Goal: Task Accomplishment & Management: Use online tool/utility

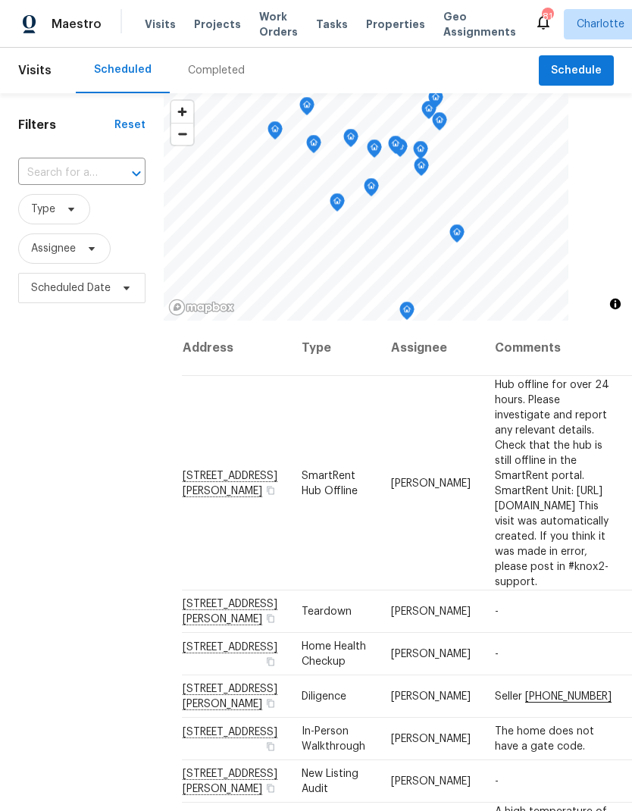
scroll to position [-3, 0]
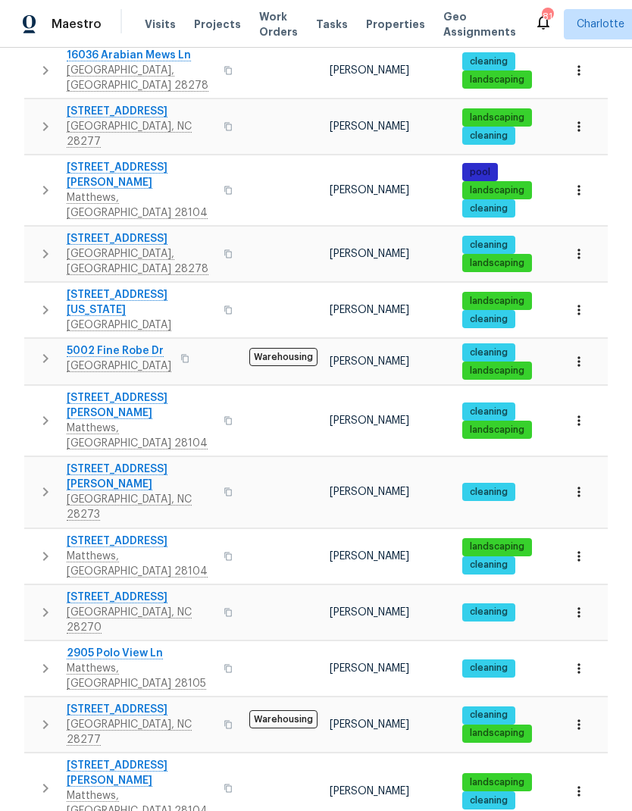
click at [164, 758] on span "[STREET_ADDRESS][PERSON_NAME]" at bounding box center [141, 773] width 148 height 30
click at [169, 758] on span "[STREET_ADDRESS][PERSON_NAME]" at bounding box center [141, 773] width 148 height 30
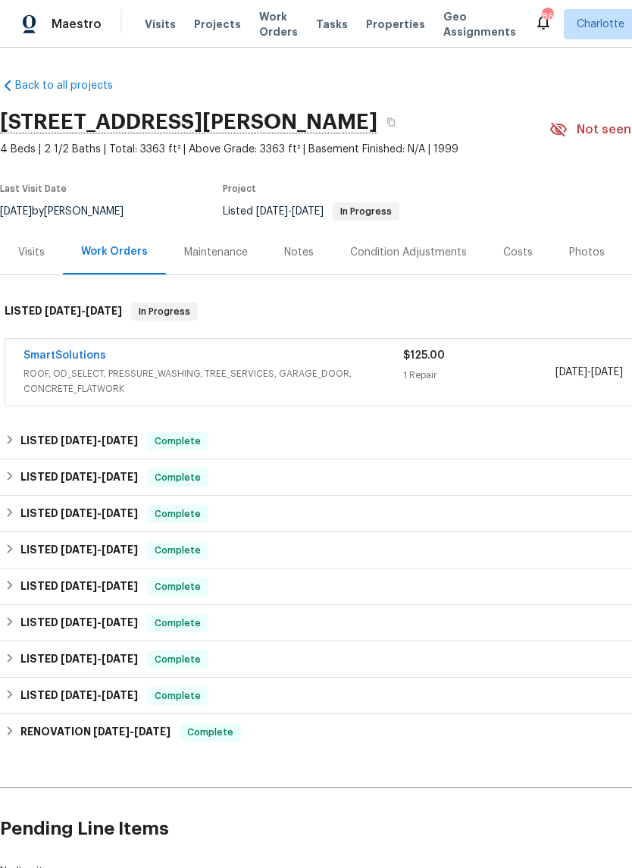
click at [34, 252] on div "Visits" at bounding box center [31, 252] width 27 height 15
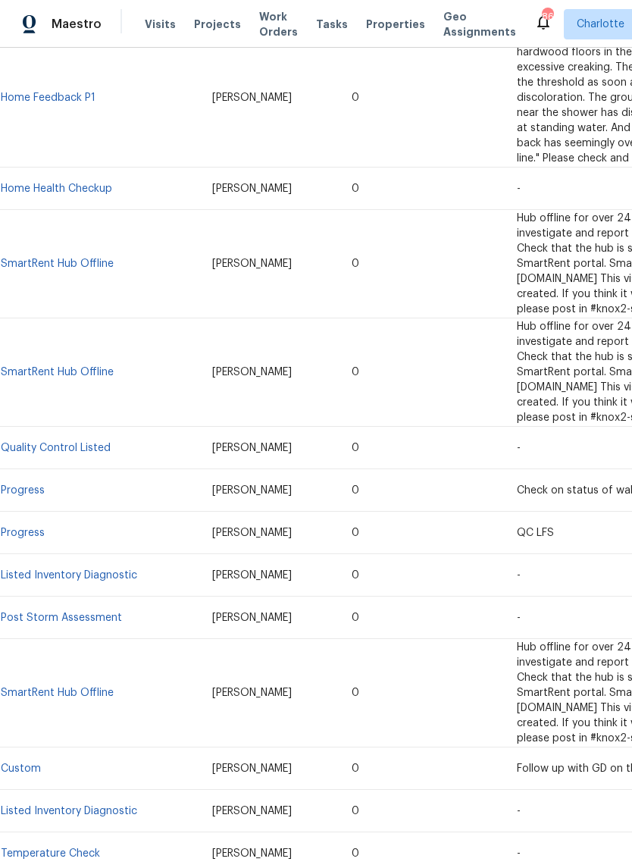
scroll to position [715, 0]
click at [29, 571] on link "Listed Inventory Diagnostic" at bounding box center [69, 576] width 136 height 11
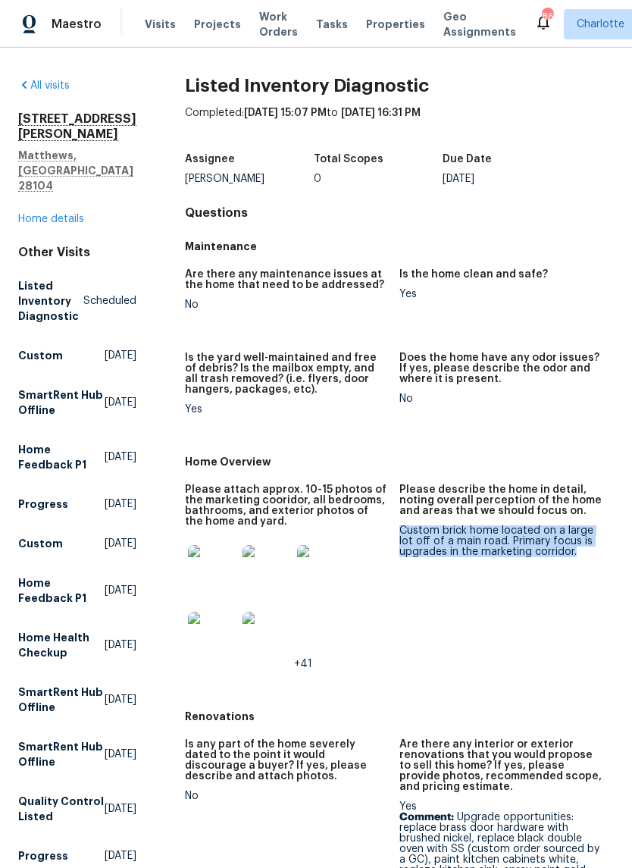
click at [573, 168] on div "Assignee Ryan Craven Total Scopes 0 Due Date Thu, Jul 10" at bounding box center [399, 169] width 429 height 49
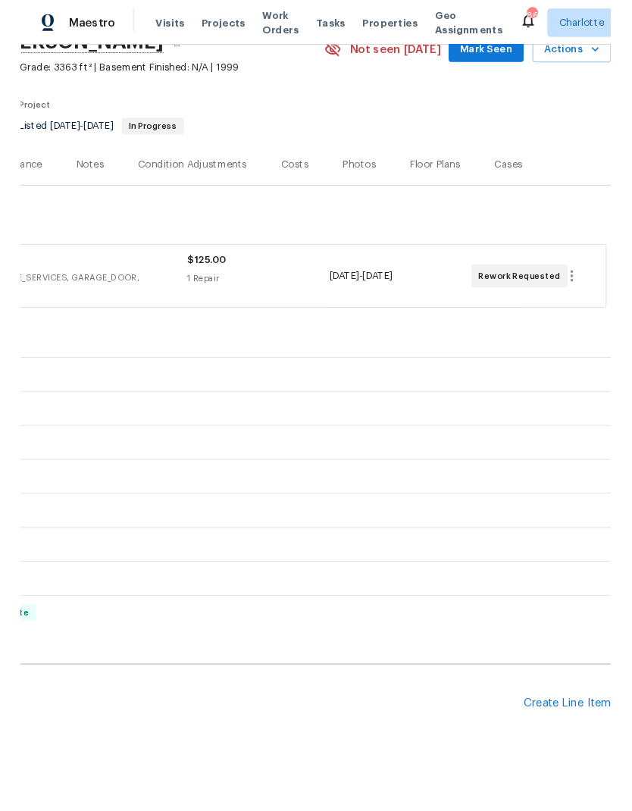
scroll to position [77, 224]
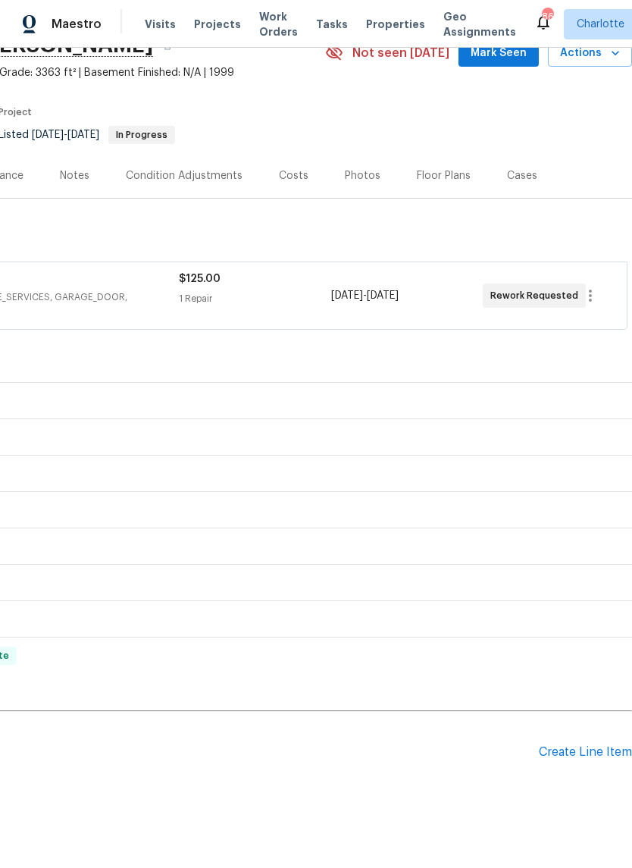
click at [597, 755] on div "Create Line Item" at bounding box center [585, 752] width 93 height 14
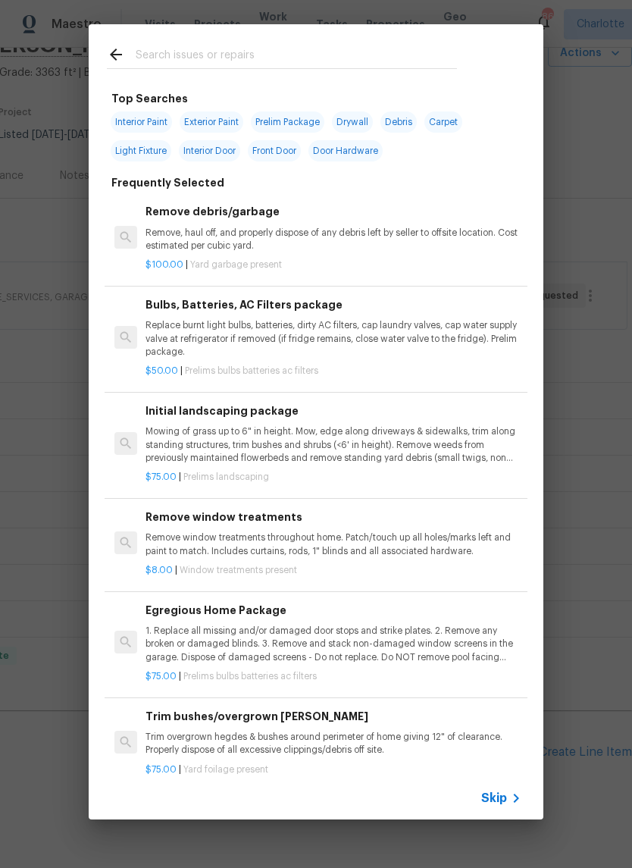
click at [312, 45] on input "text" at bounding box center [296, 56] width 321 height 23
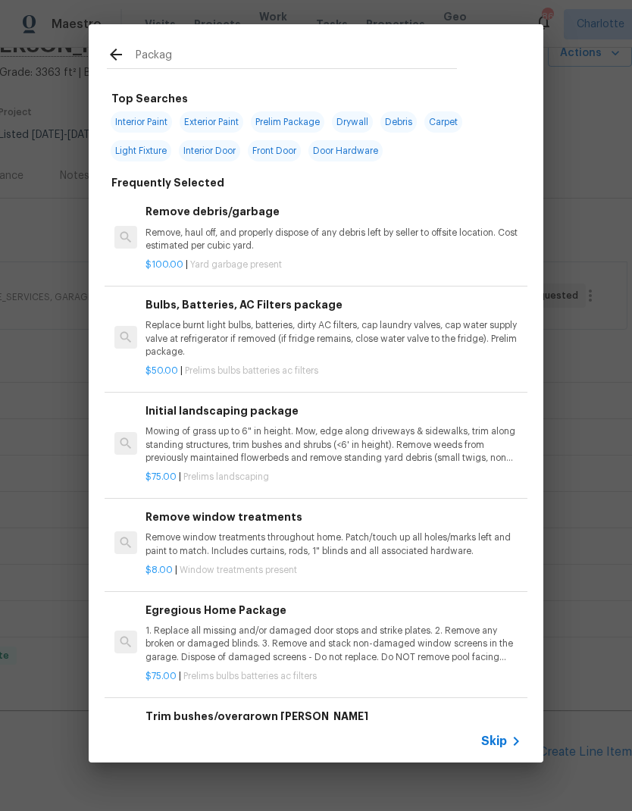
type input "Package"
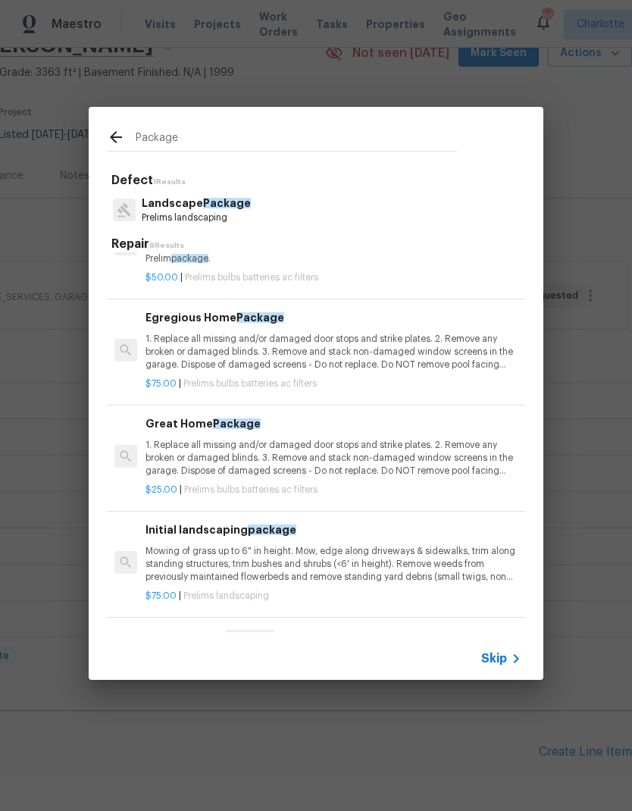
scroll to position [61, 0]
click at [411, 342] on p "1. Replace all missing and/or damaged door stops and strike plates. 2. Remove a…" at bounding box center [334, 352] width 376 height 39
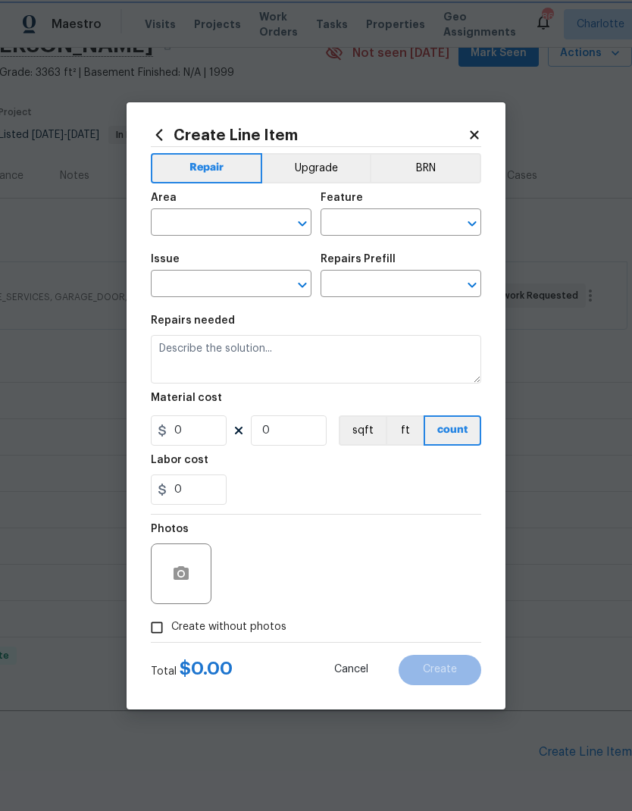
type input "Home Readiness Packages"
type input "Bulbs, Batteries, AC Filters"
type input "Egregious Home Package $75.00"
type textarea "1. Replace all missing and/or damaged door stops and strike plates. 2. Remove a…"
type input "75"
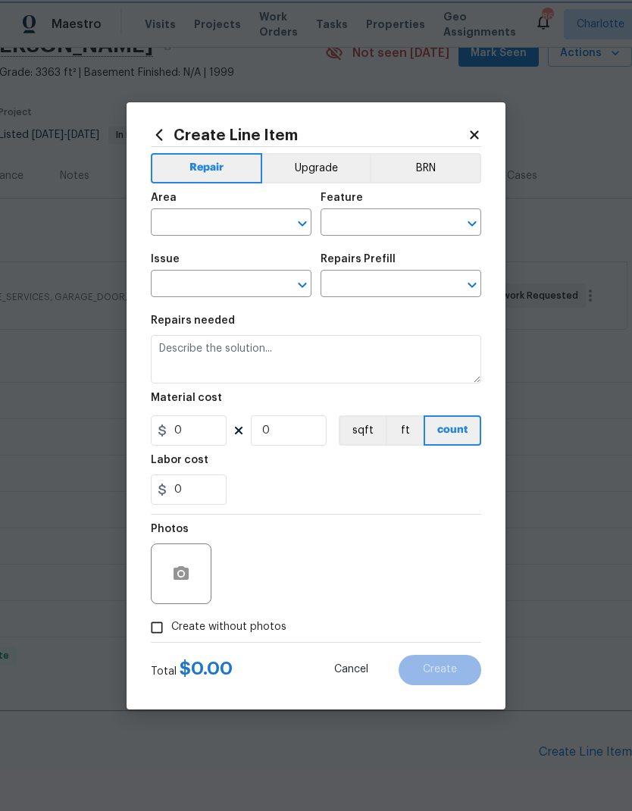
type input "1"
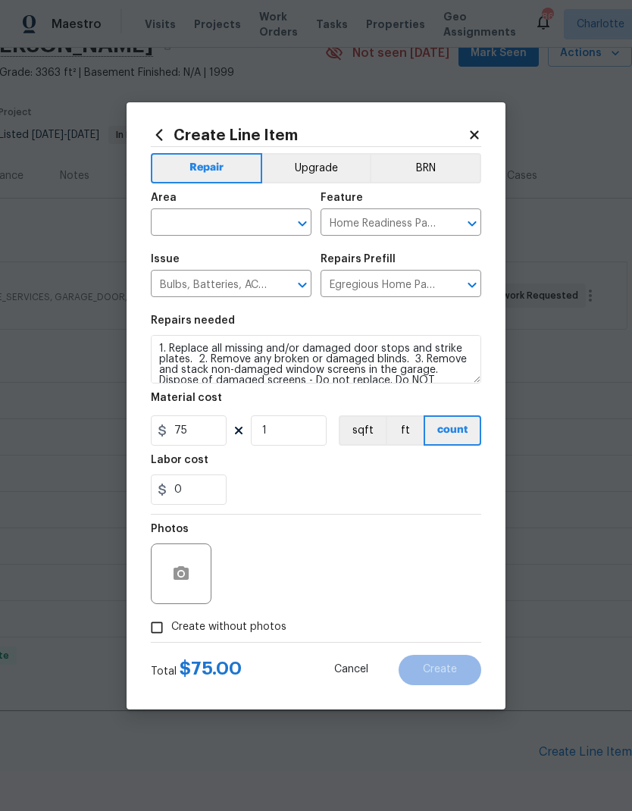
click at [232, 224] on input "text" at bounding box center [210, 223] width 118 height 23
click at [266, 291] on li "Interior Overall" at bounding box center [231, 282] width 161 height 25
type input "Interior Overall"
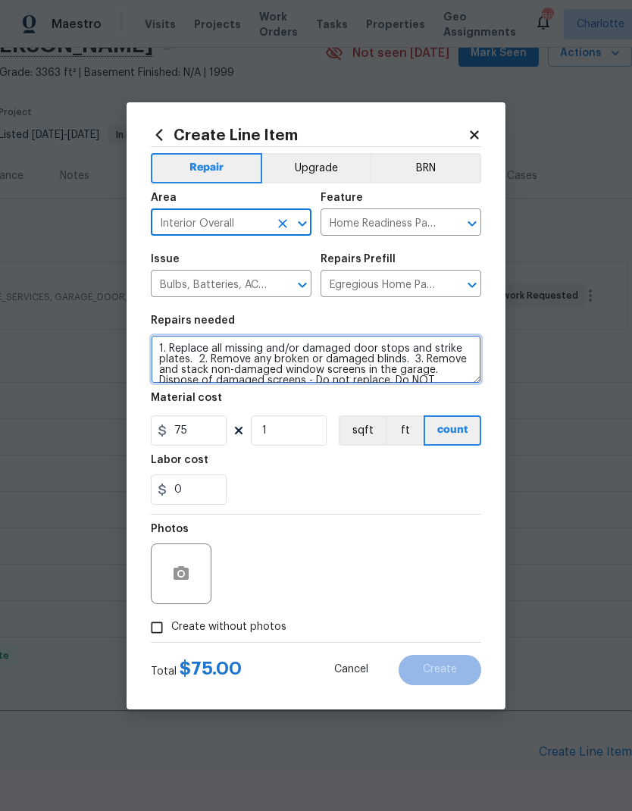
click at [152, 355] on textarea "1. Replace all missing and/or damaged door stops and strike plates. 2. Remove a…" at bounding box center [316, 359] width 330 height 49
click at [293, 350] on textarea "1. Replace all missing and/or damaged door stops and strike plates. 2. Remove a…" at bounding box center [316, 359] width 330 height 49
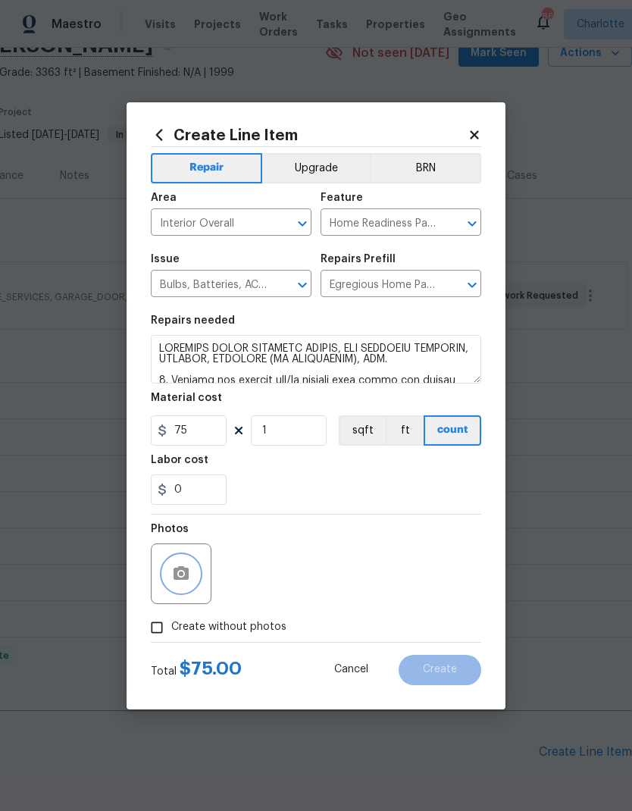
click at [166, 569] on button "button" at bounding box center [181, 574] width 36 height 36
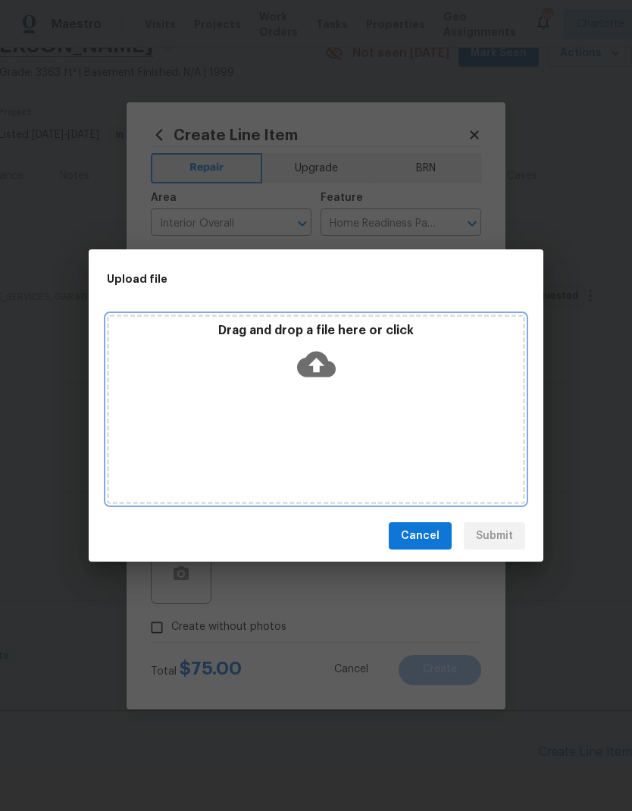
click at [321, 362] on icon at bounding box center [316, 364] width 39 height 39
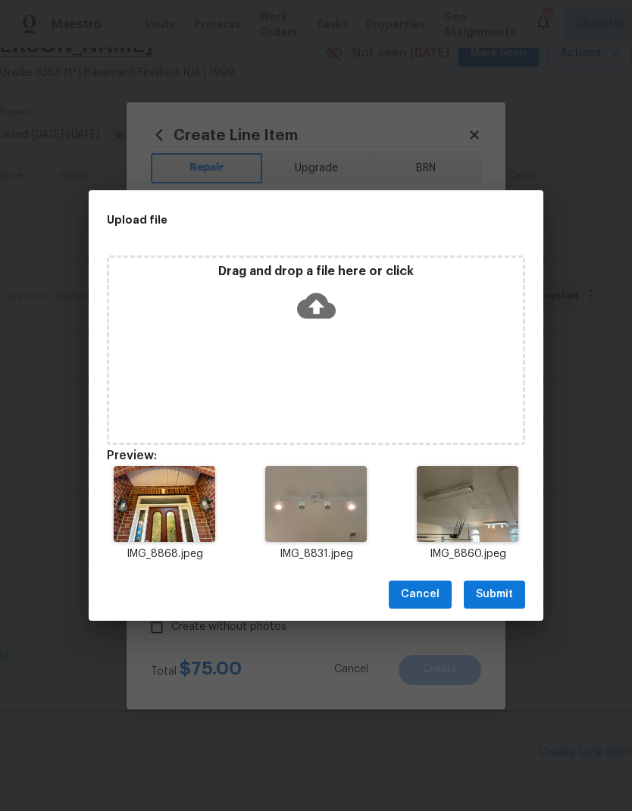
click at [493, 594] on span "Submit" at bounding box center [494, 594] width 37 height 19
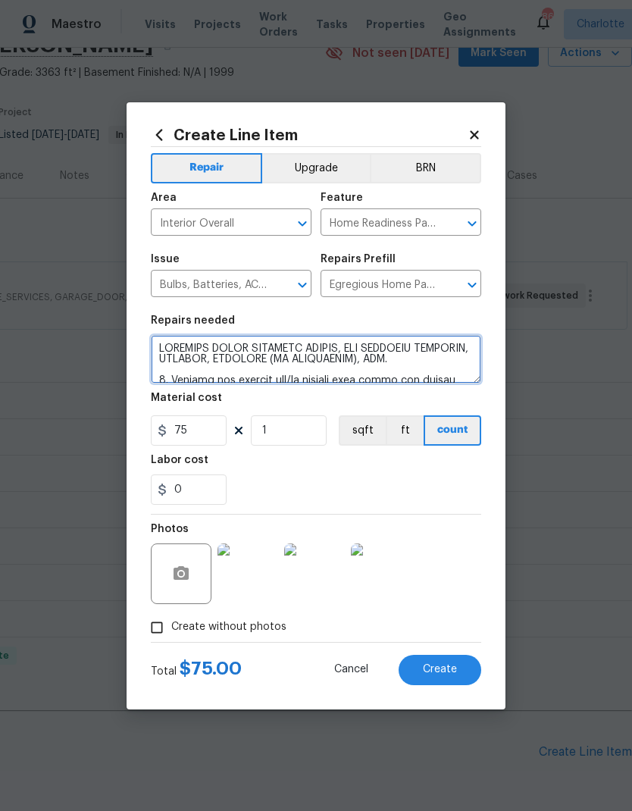
click at [343, 349] on textarea at bounding box center [316, 359] width 330 height 49
click at [456, 343] on textarea at bounding box center [316, 359] width 330 height 49
click at [456, 350] on textarea at bounding box center [316, 359] width 330 height 49
type textarea "LOREMIPS DOLOR SITAMETC ADIPIS, ELI SEDDOEIU TEMPORIN + UTLABO, ETDOLOR, MAGNAA…"
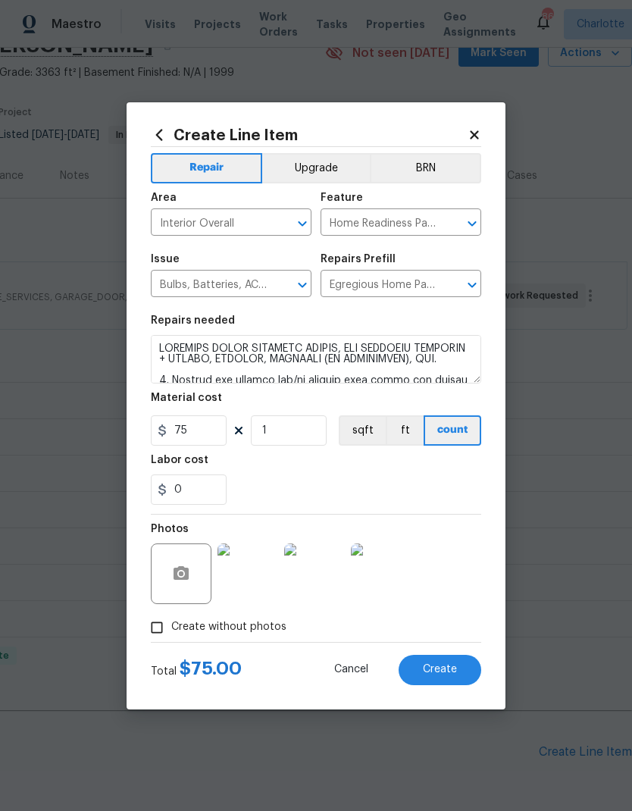
click at [471, 674] on button "Create" at bounding box center [440, 670] width 83 height 30
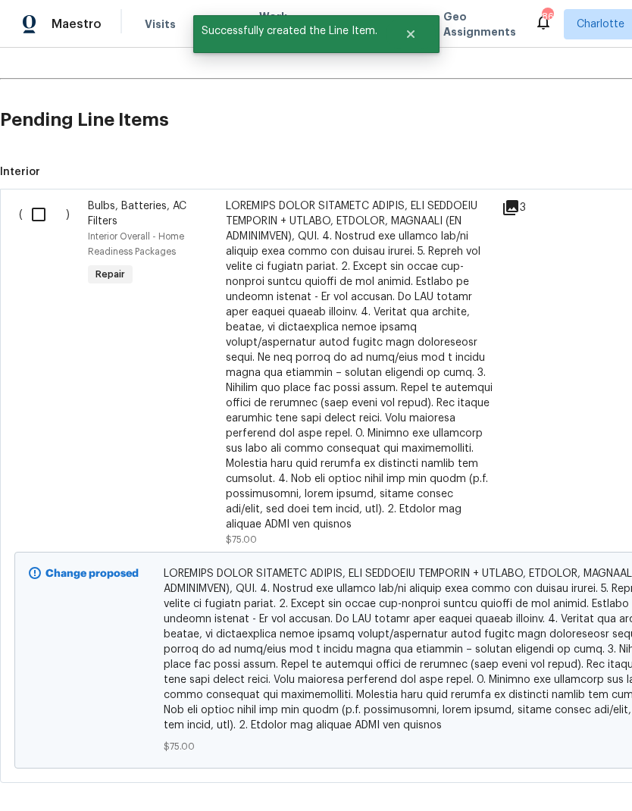
scroll to position [708, 0]
click at [44, 214] on input "checkbox" at bounding box center [44, 215] width 43 height 32
checkbox input "true"
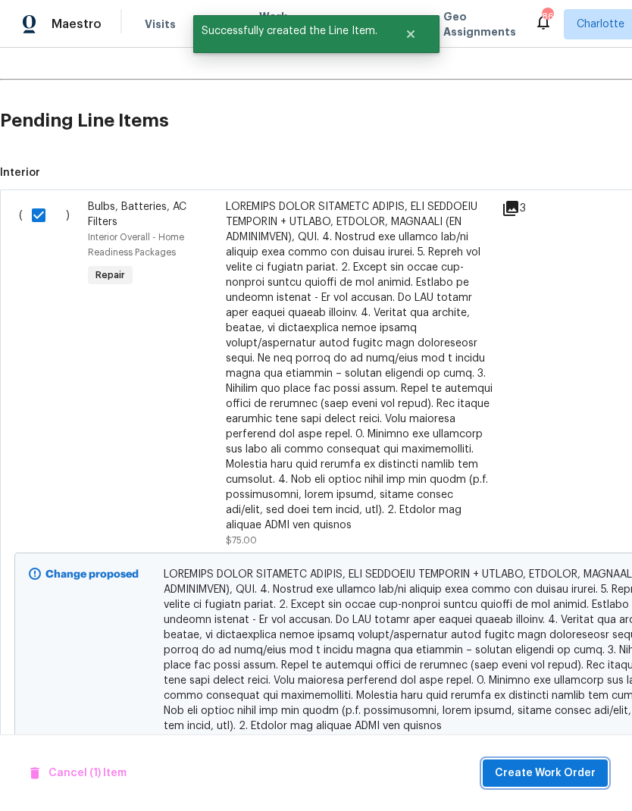
click at [551, 763] on button "Create Work Order" at bounding box center [545, 774] width 125 height 28
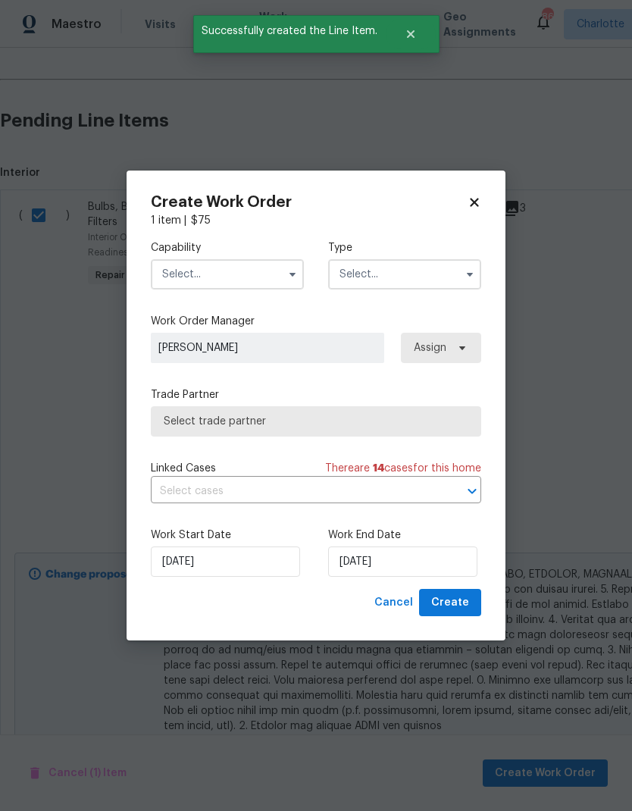
click at [267, 280] on input "text" at bounding box center [227, 274] width 153 height 30
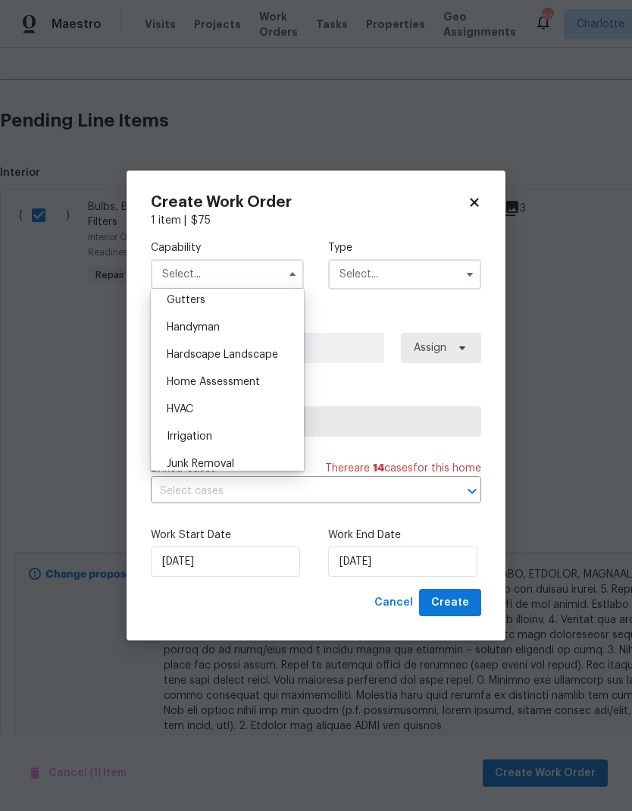
scroll to position [817, 0]
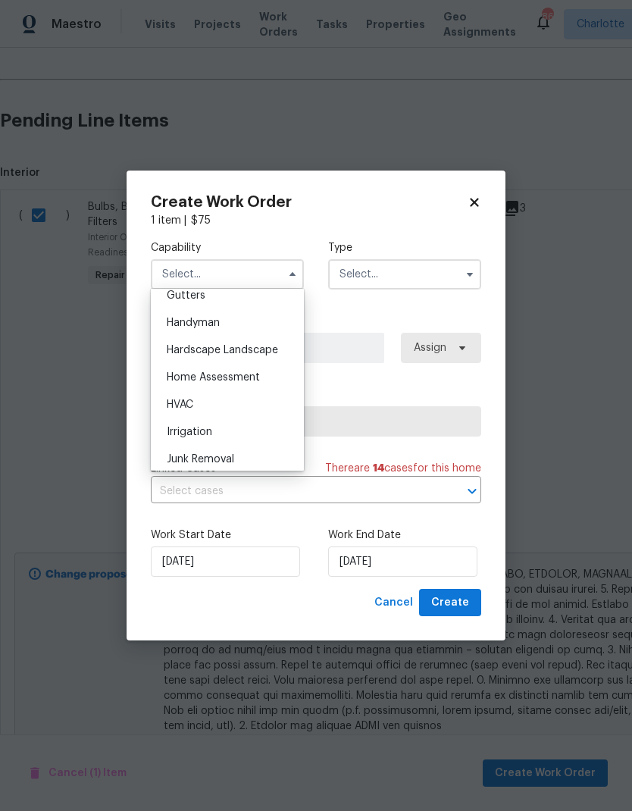
click at [256, 319] on div "Handyman" at bounding box center [228, 322] width 146 height 27
type input "Handyman"
click at [404, 277] on input "text" at bounding box center [404, 274] width 153 height 30
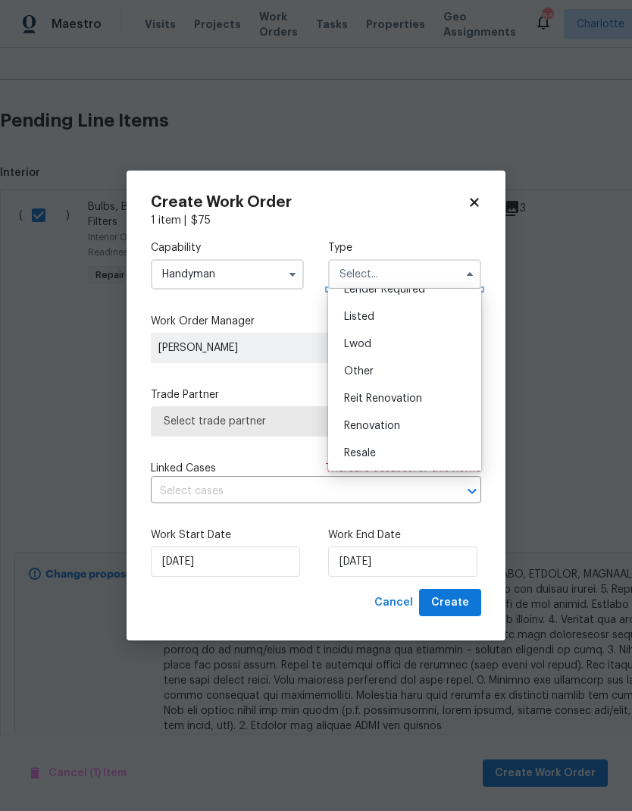
scroll to position [127, 0]
click at [377, 316] on div "Listed" at bounding box center [405, 315] width 146 height 27
type input "Listed"
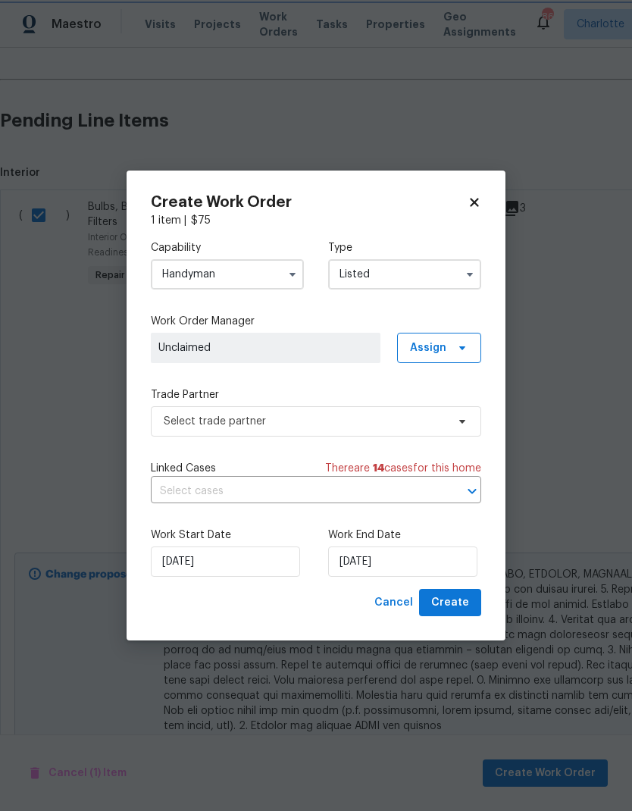
scroll to position [0, 0]
click at [447, 349] on span "Assign" at bounding box center [439, 348] width 84 height 30
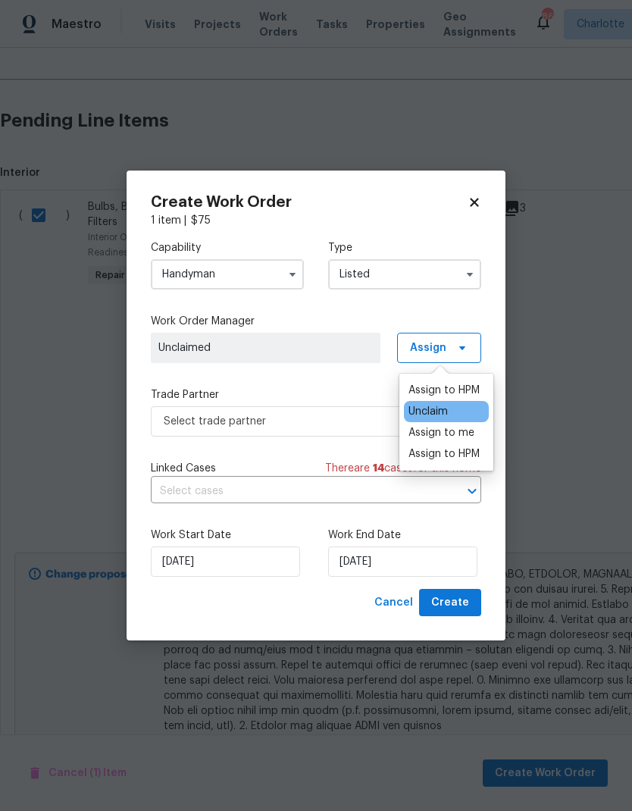
click at [469, 434] on div "Assign to me" at bounding box center [442, 432] width 66 height 15
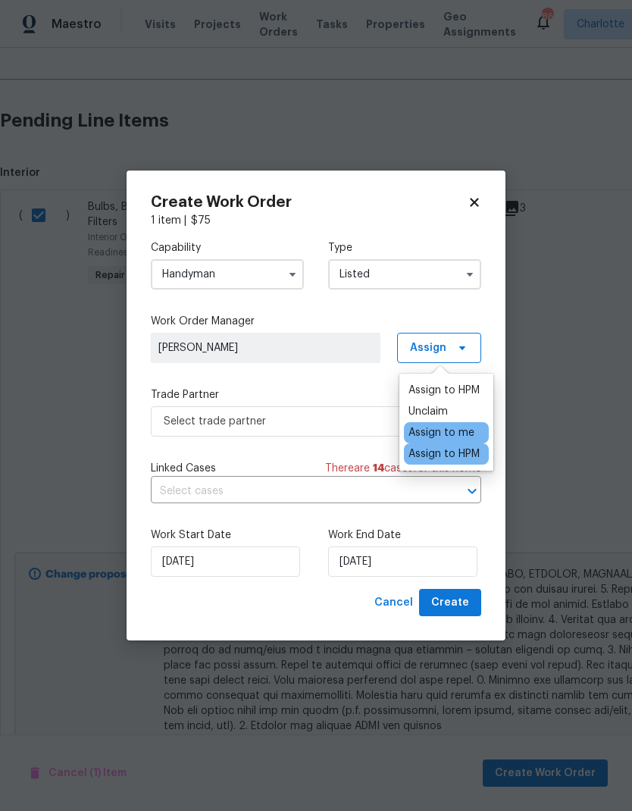
click at [327, 383] on div "Capability Handyman Type Listed Work Order Manager [PERSON_NAME] Assign Trade P…" at bounding box center [316, 408] width 330 height 361
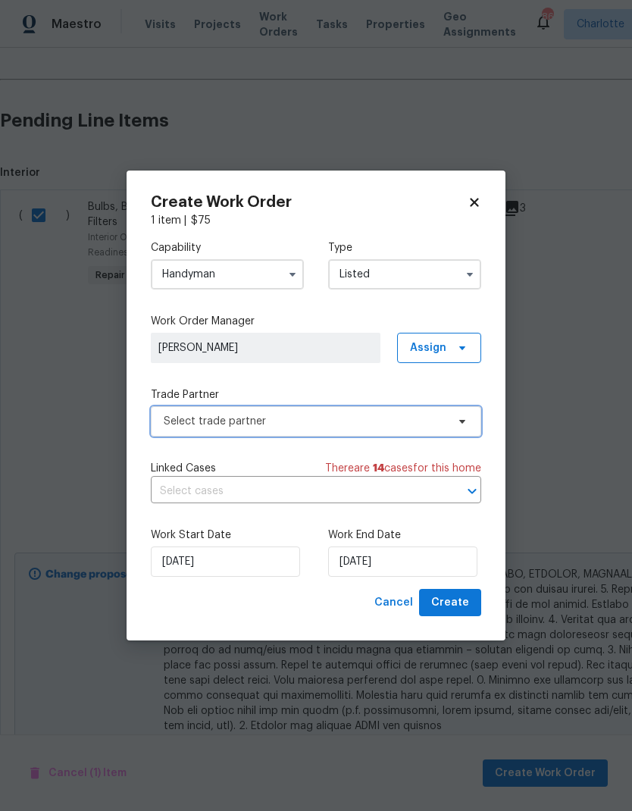
click at [352, 424] on span "Select trade partner" at bounding box center [305, 421] width 283 height 15
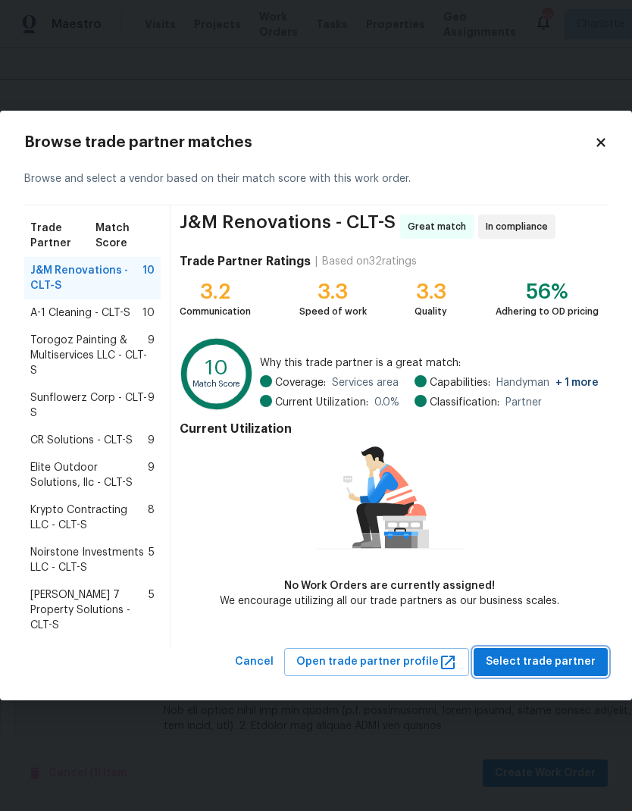
click at [555, 654] on span "Select trade partner" at bounding box center [541, 662] width 110 height 19
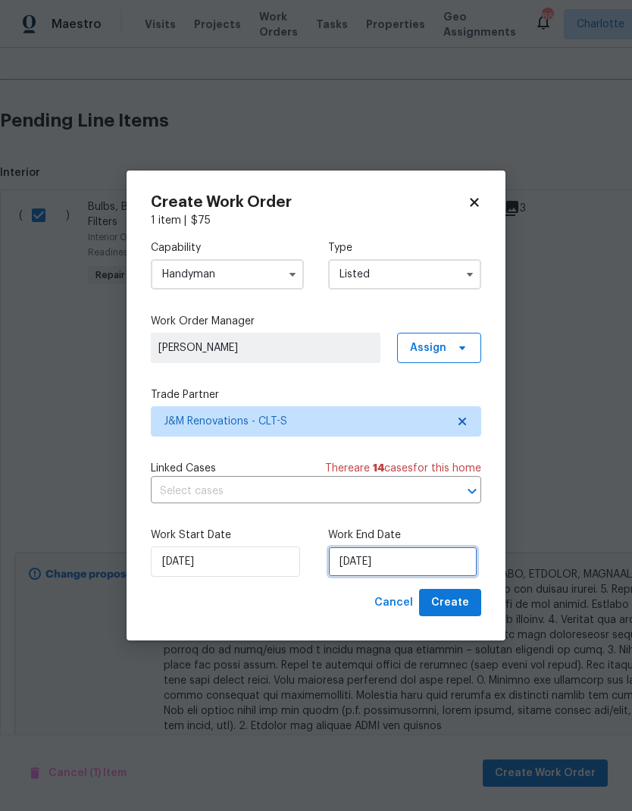
click at [405, 563] on input "[DATE]" at bounding box center [402, 562] width 149 height 30
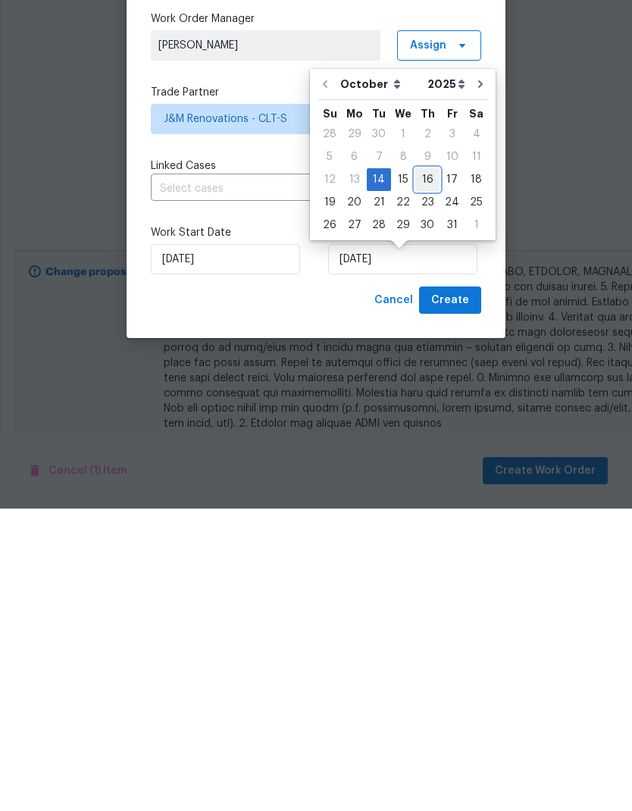
click at [428, 471] on div "16" at bounding box center [427, 481] width 24 height 21
type input "[DATE]"
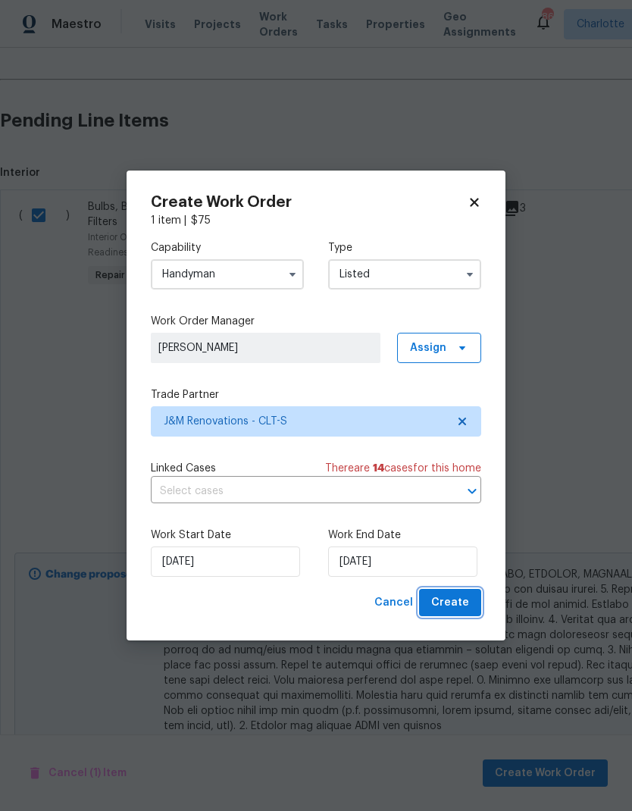
click at [465, 594] on button "Create" at bounding box center [450, 603] width 62 height 28
checkbox input "false"
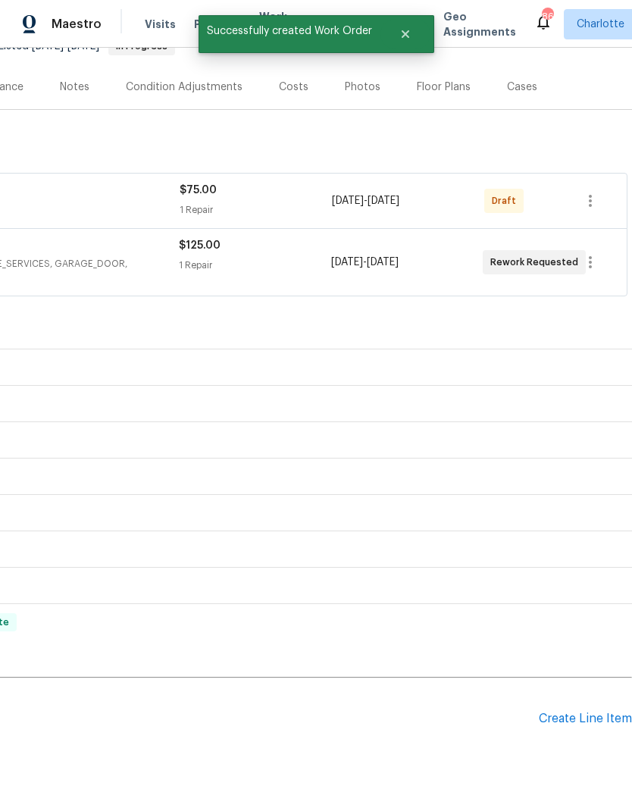
scroll to position [165, 224]
click at [594, 192] on icon "button" at bounding box center [590, 201] width 18 height 18
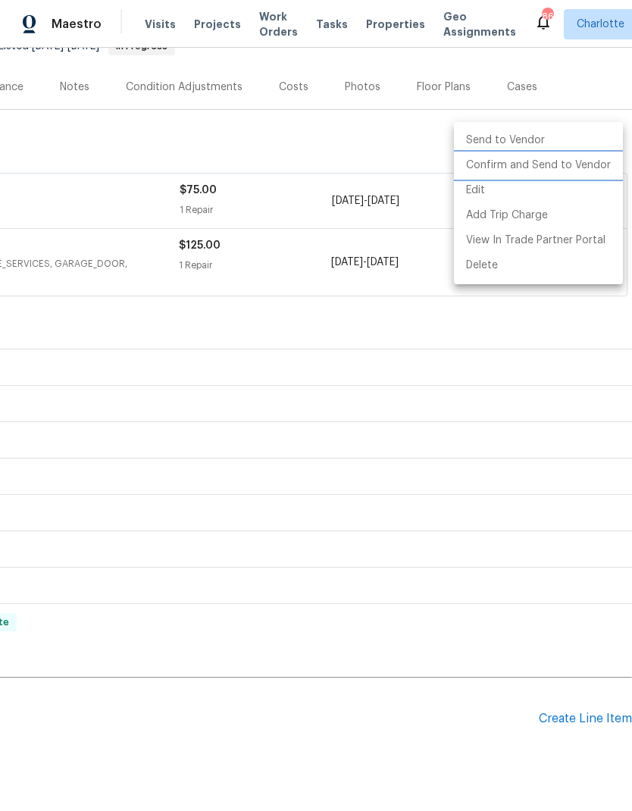
click at [573, 174] on li "Confirm and Send to Vendor" at bounding box center [538, 165] width 169 height 25
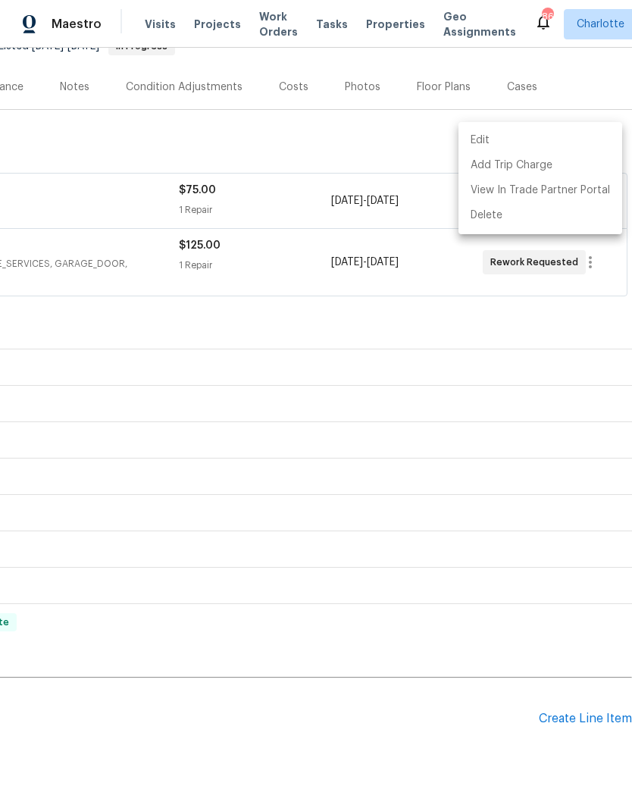
click at [407, 688] on div at bounding box center [316, 405] width 632 height 811
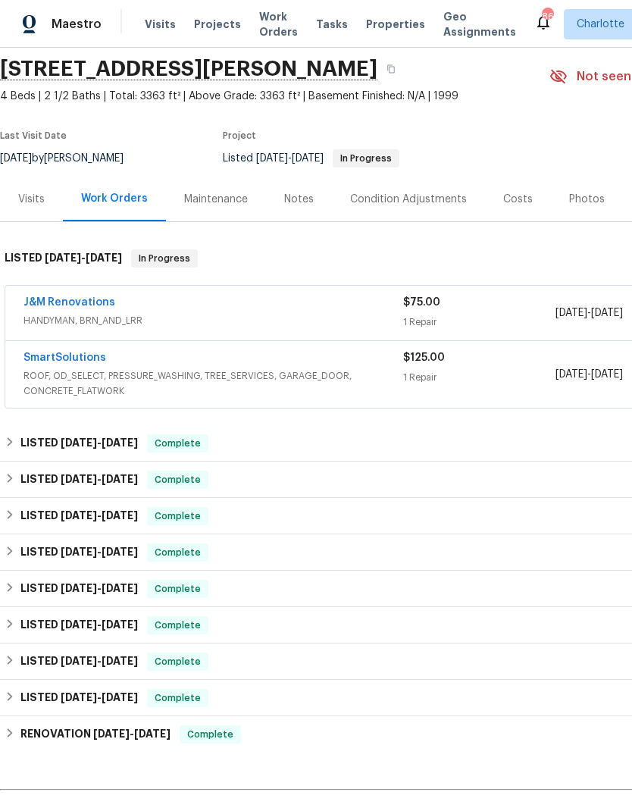
scroll to position [52, 0]
click at [94, 298] on link "J&M Renovations" at bounding box center [69, 303] width 92 height 11
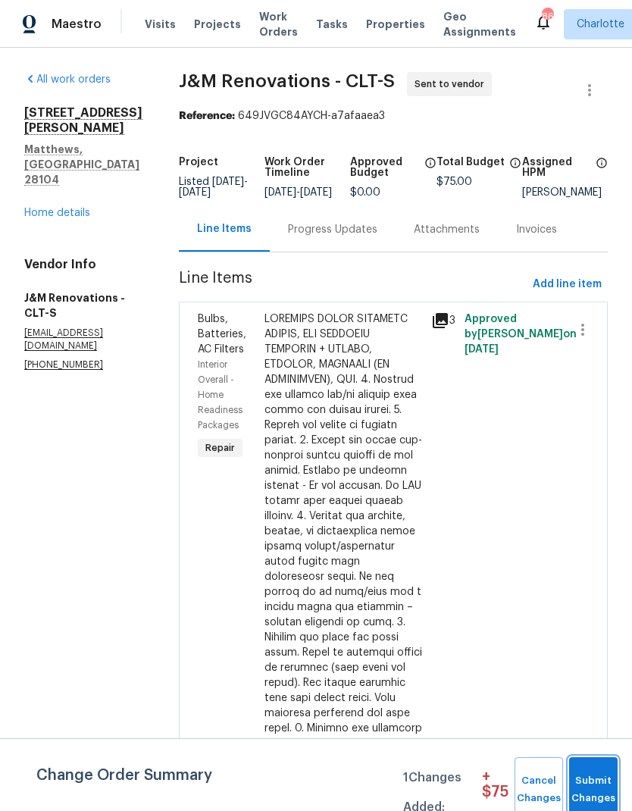
click at [611, 771] on button "Submit Changes" at bounding box center [593, 789] width 49 height 65
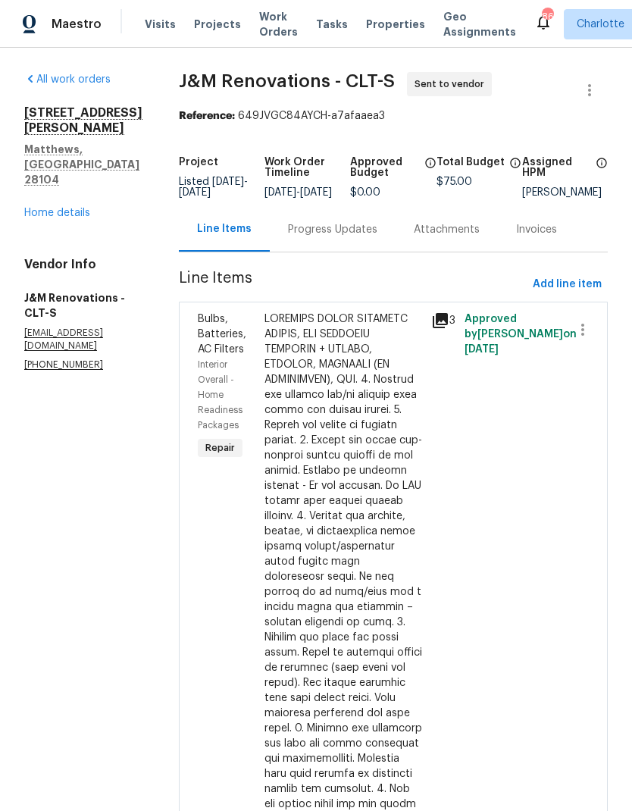
click at [358, 252] on div "Progress Updates" at bounding box center [333, 229] width 126 height 45
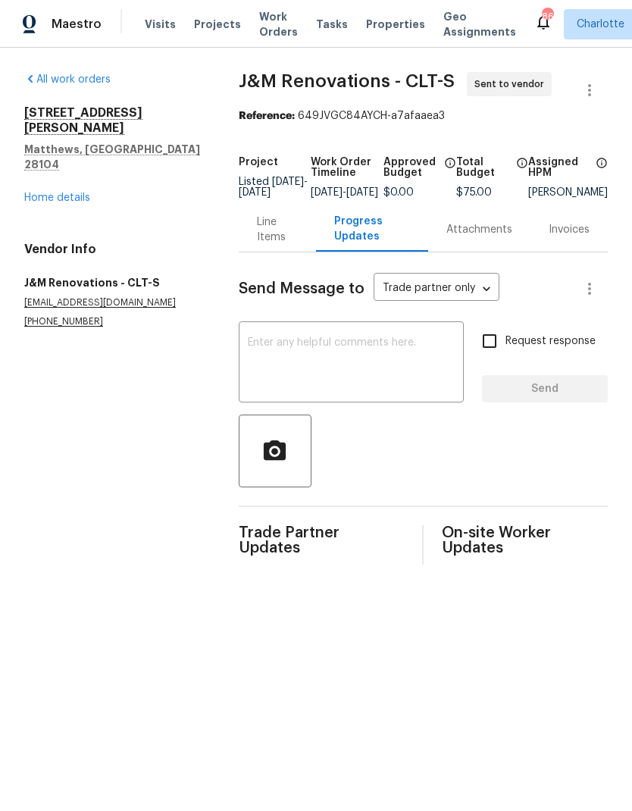
click at [352, 350] on textarea at bounding box center [351, 363] width 207 height 53
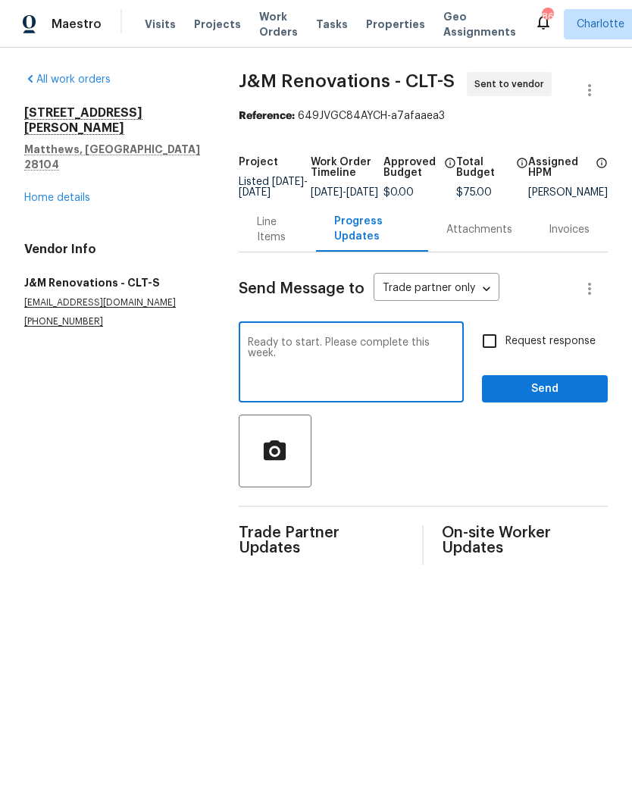
type textarea "Ready to start. Please complete this week."
click at [488, 356] on input "Request response" at bounding box center [490, 341] width 32 height 32
checkbox input "true"
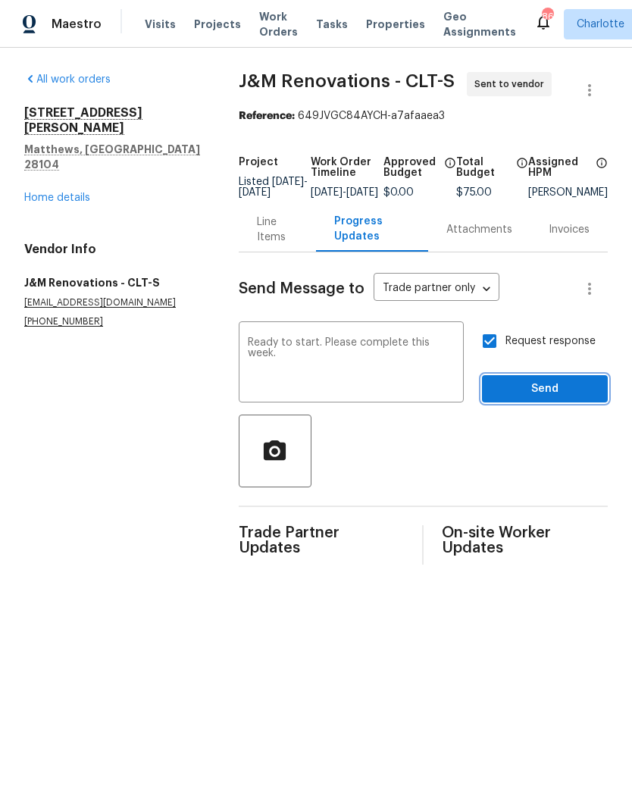
click at [572, 399] on span "Send" at bounding box center [545, 389] width 102 height 19
